Goal: Navigation & Orientation: Find specific page/section

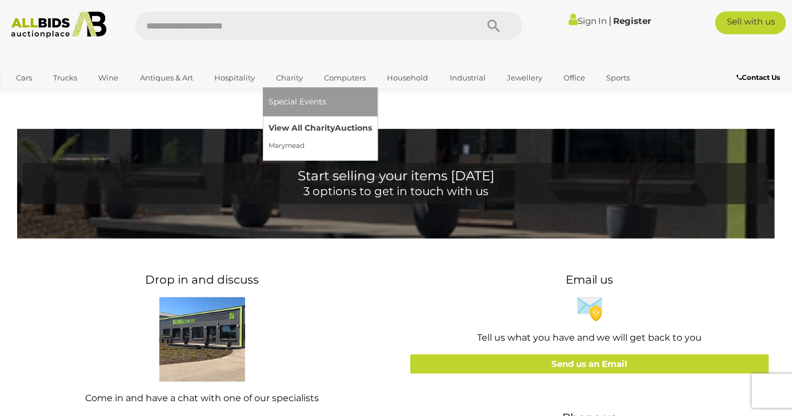
click at [298, 122] on link "View All Charity Auctions" at bounding box center [319, 128] width 103 height 18
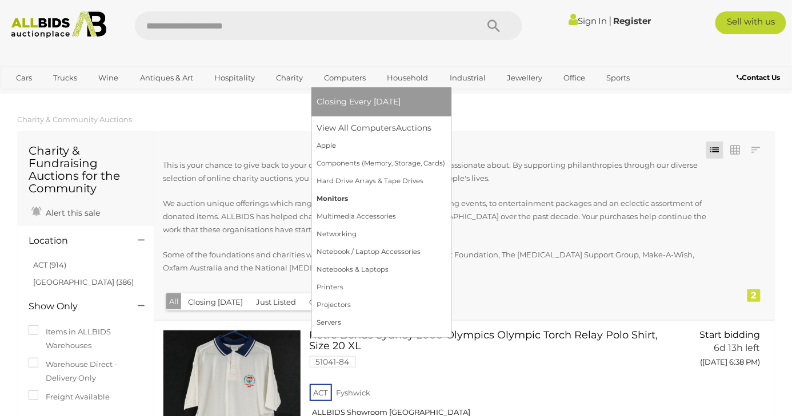
click at [358, 199] on link "Monitors" at bounding box center [381, 199] width 129 height 18
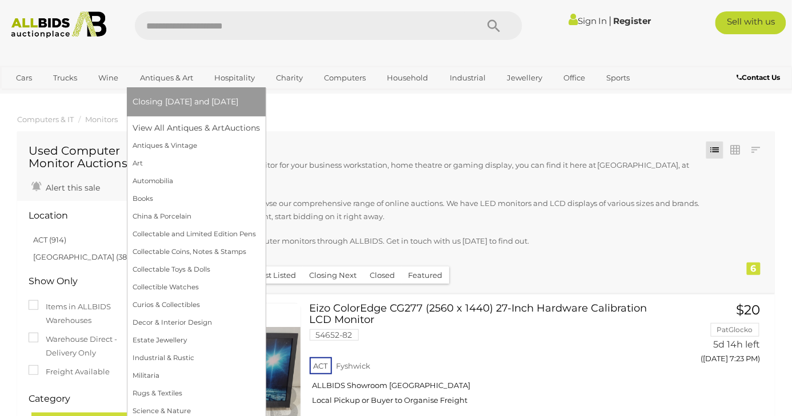
click at [171, 73] on link "Antiques & Art" at bounding box center [167, 78] width 68 height 19
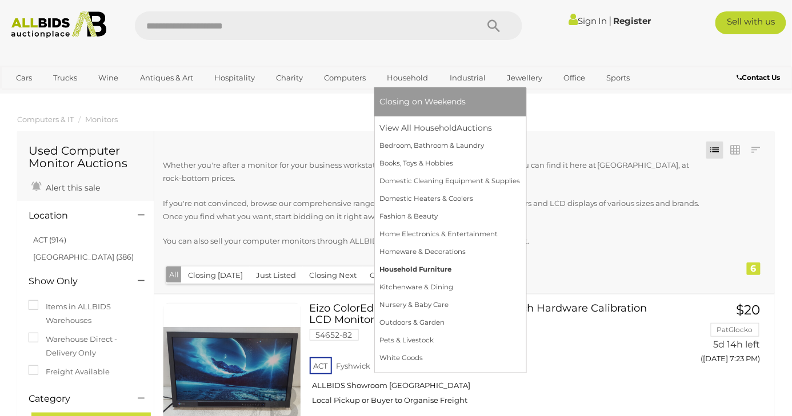
click at [435, 273] on link "Household Furniture" at bounding box center [450, 270] width 141 height 18
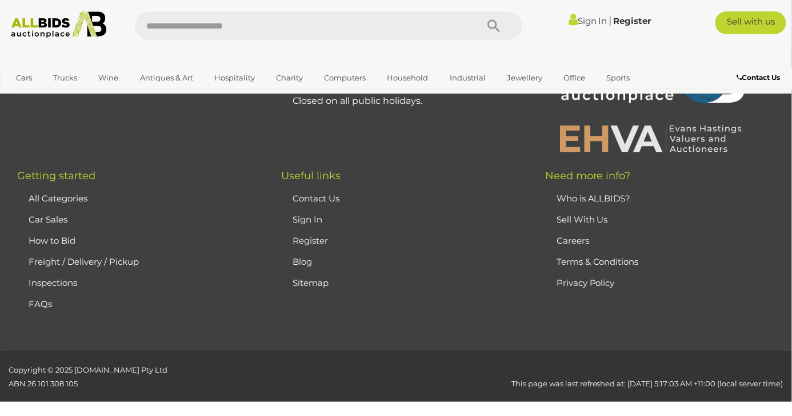
scroll to position [2313, 0]
